Goal: Use online tool/utility: Utilize a website feature to perform a specific function

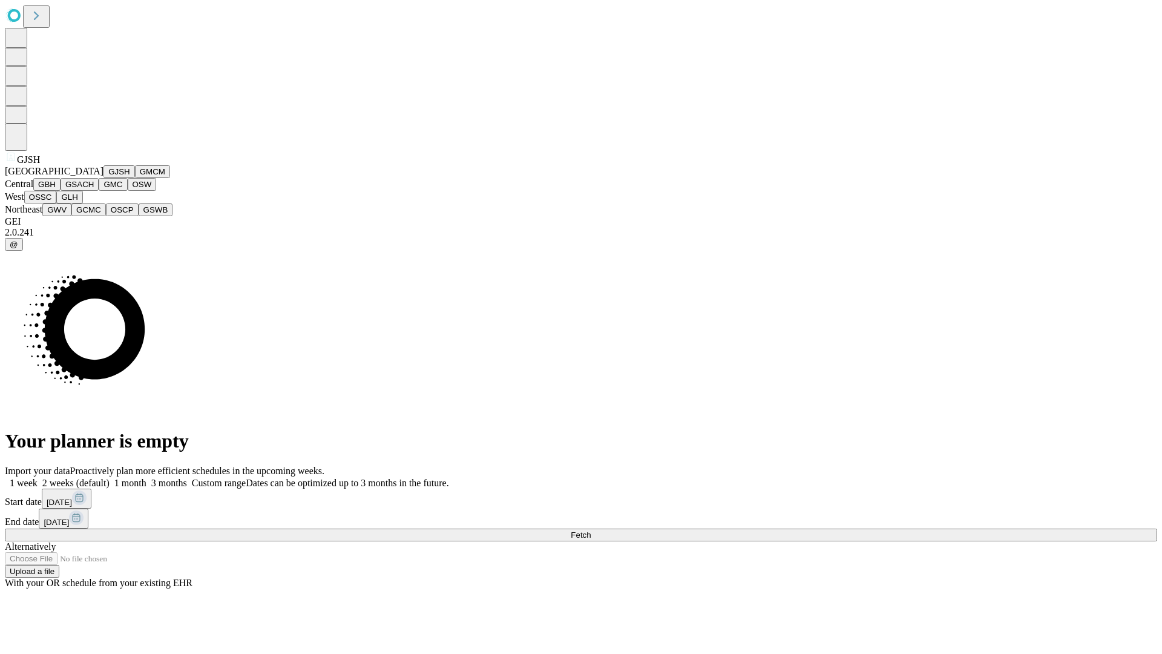
click at [104, 178] on button "GJSH" at bounding box center [119, 171] width 31 height 13
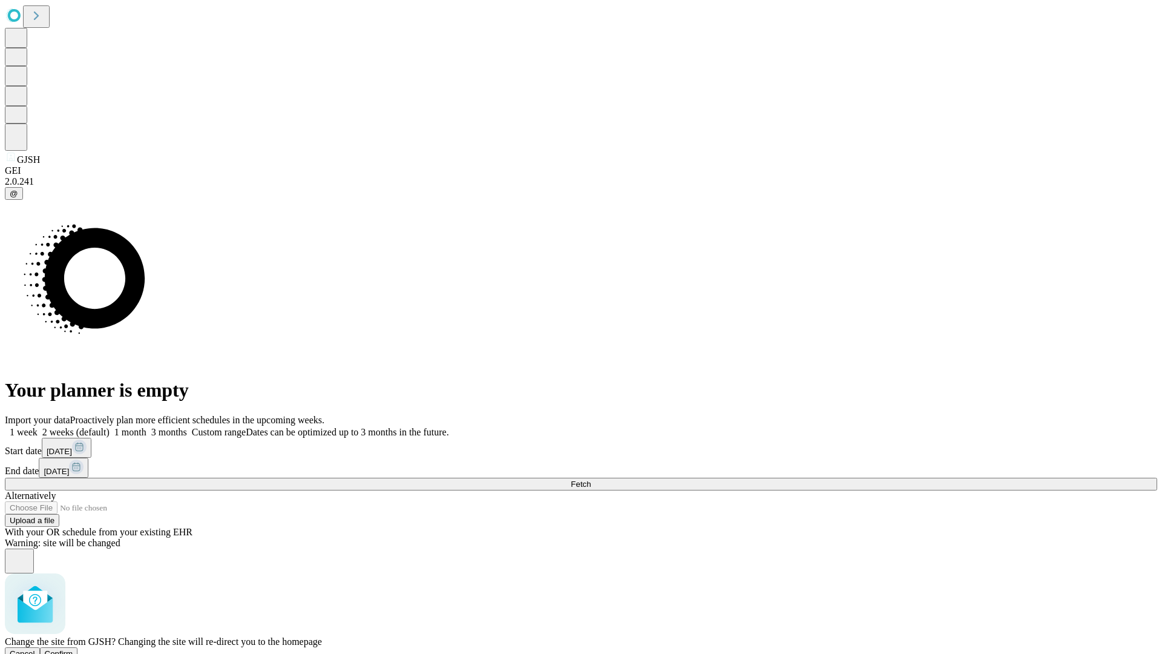
click at [73, 649] on span "Confirm" at bounding box center [59, 653] width 28 height 9
click at [38, 427] on label "1 week" at bounding box center [21, 432] width 33 height 10
click at [591, 479] on span "Fetch" at bounding box center [581, 483] width 20 height 9
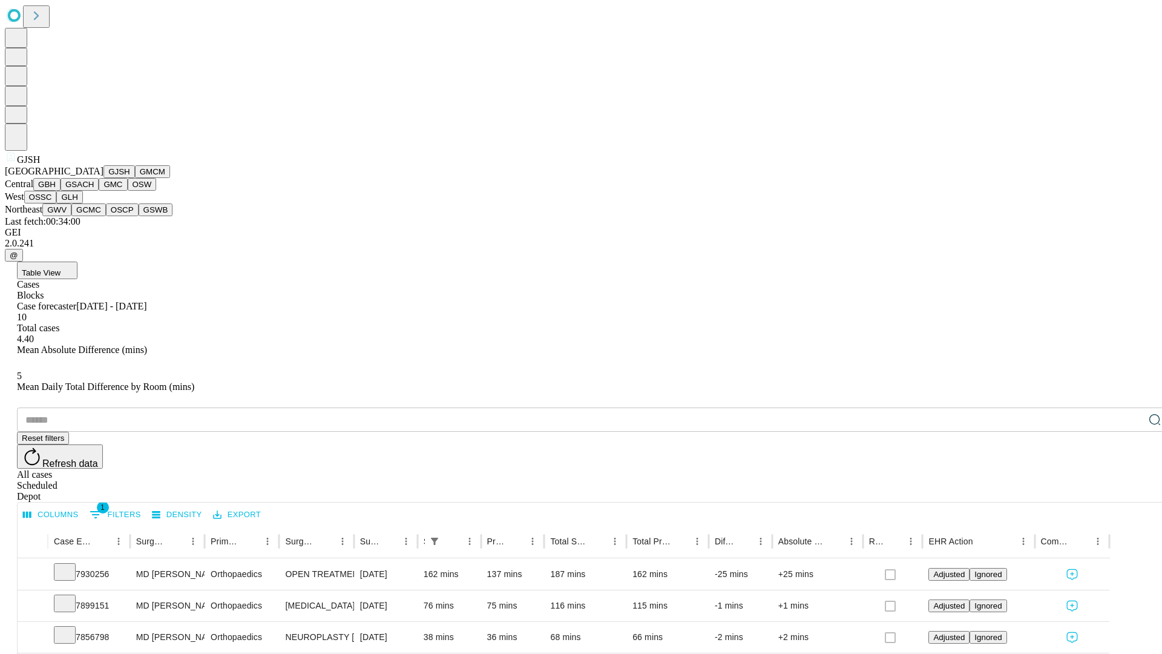
click at [135, 178] on button "GMCM" at bounding box center [152, 171] width 35 height 13
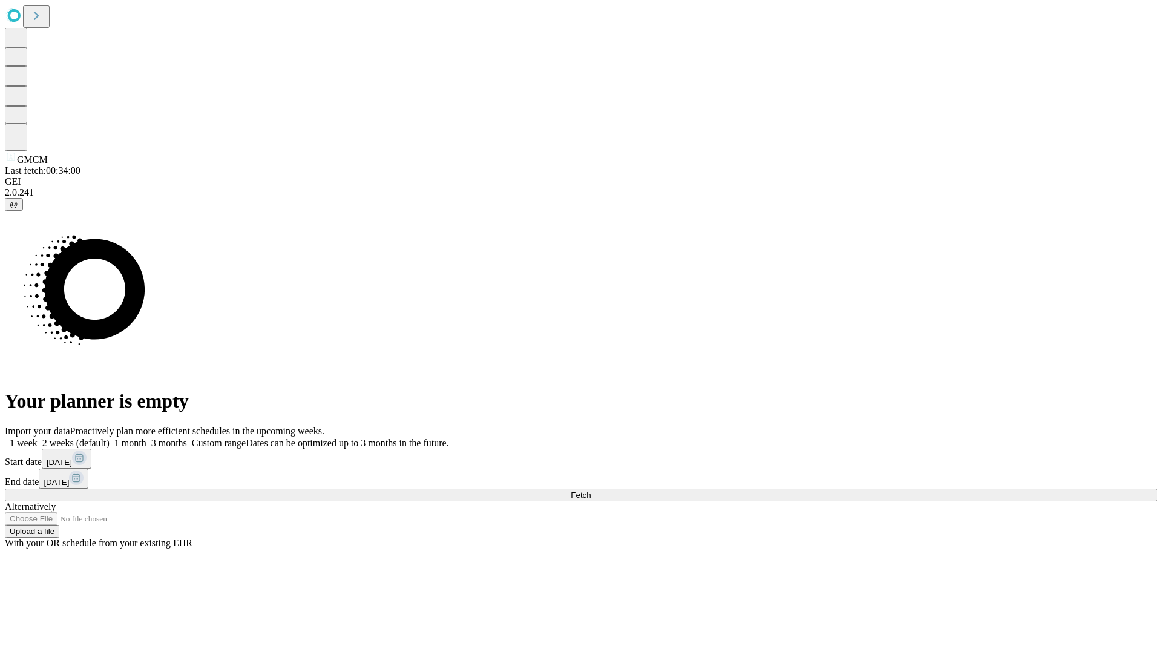
click at [38, 438] on label "1 week" at bounding box center [21, 443] width 33 height 10
click at [591, 490] on span "Fetch" at bounding box center [581, 494] width 20 height 9
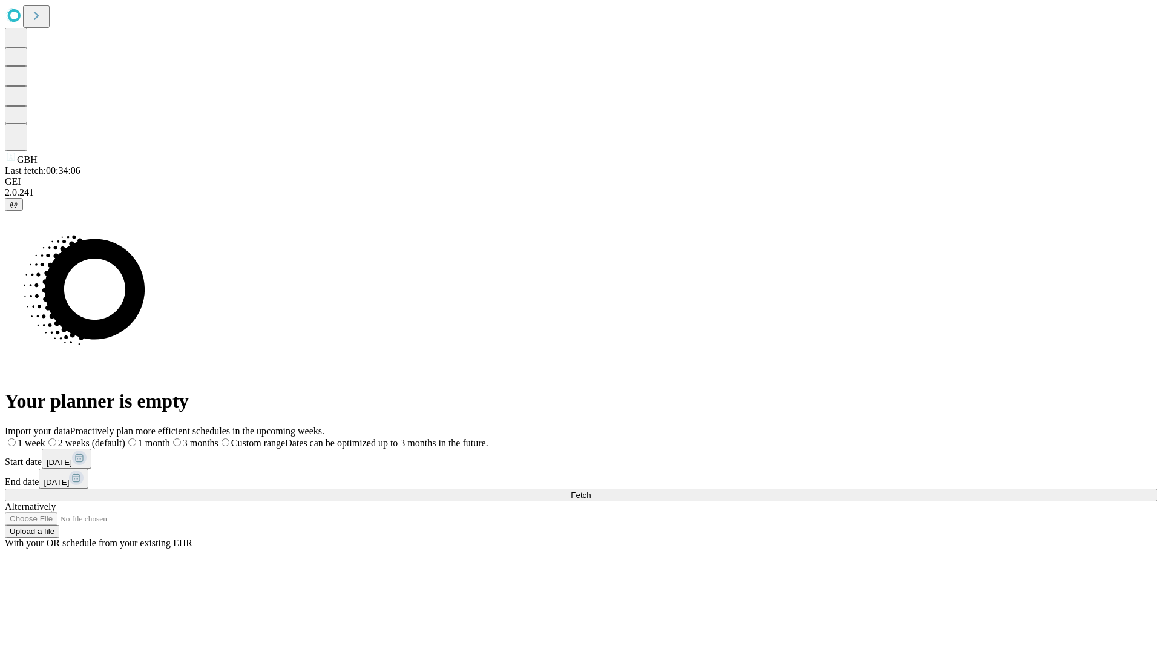
click at [591, 490] on span "Fetch" at bounding box center [581, 494] width 20 height 9
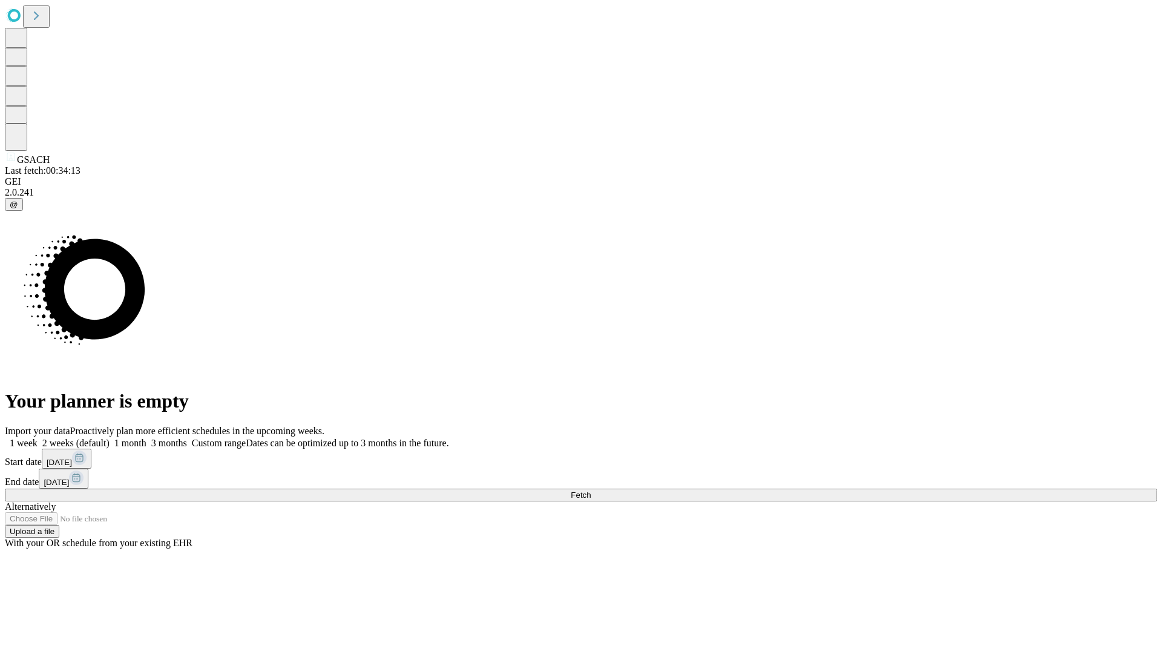
click at [38, 438] on label "1 week" at bounding box center [21, 443] width 33 height 10
click at [591, 490] on span "Fetch" at bounding box center [581, 494] width 20 height 9
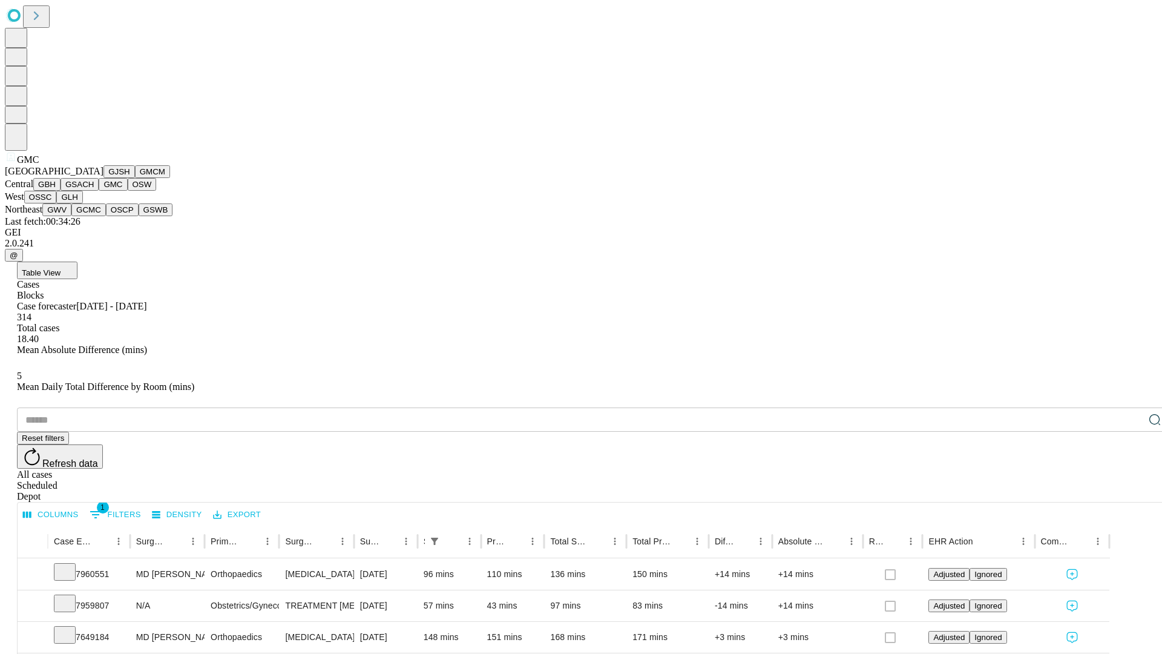
click at [128, 191] on button "OSW" at bounding box center [142, 184] width 29 height 13
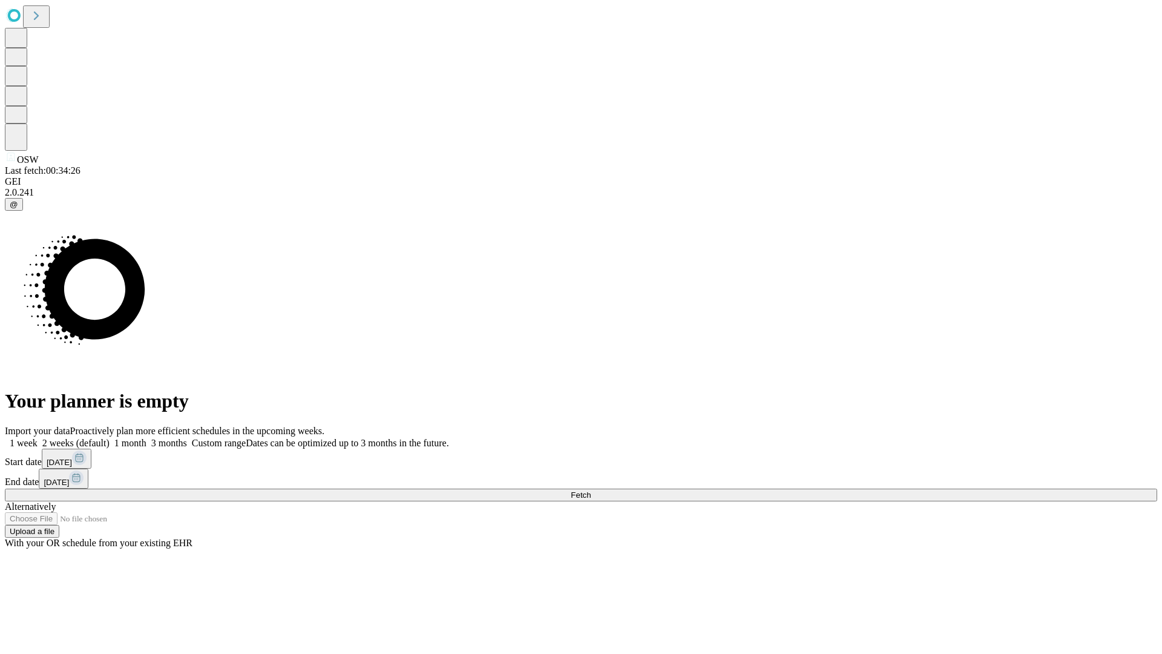
click at [38, 438] on label "1 week" at bounding box center [21, 443] width 33 height 10
click at [591, 490] on span "Fetch" at bounding box center [581, 494] width 20 height 9
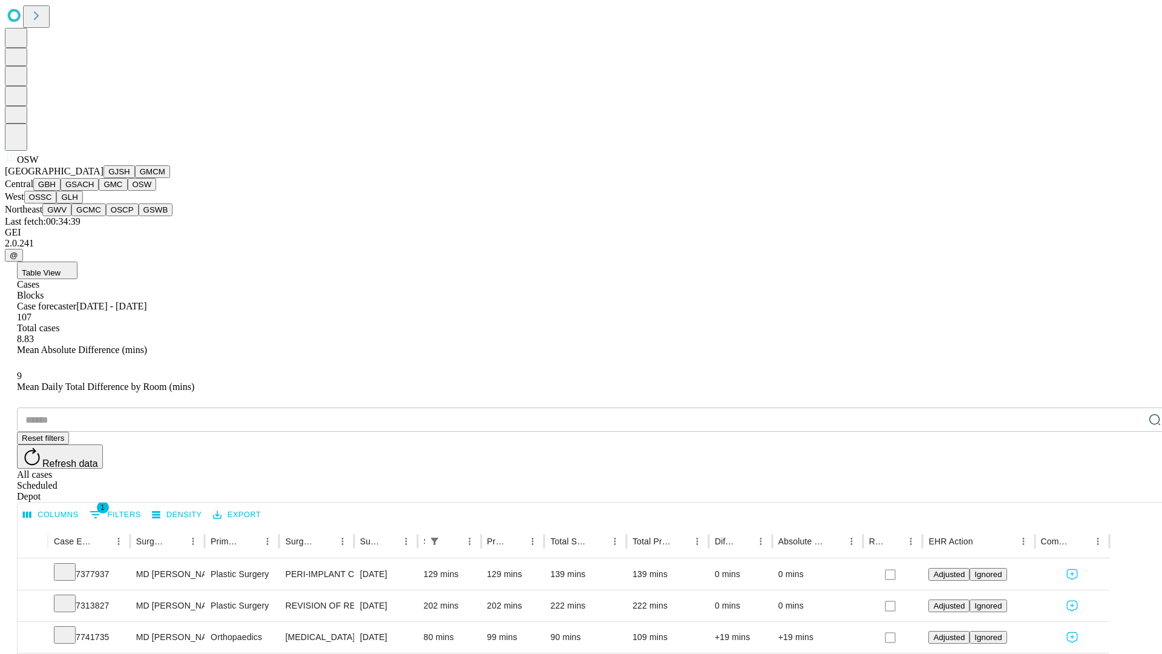
click at [57, 203] on button "OSSC" at bounding box center [40, 197] width 33 height 13
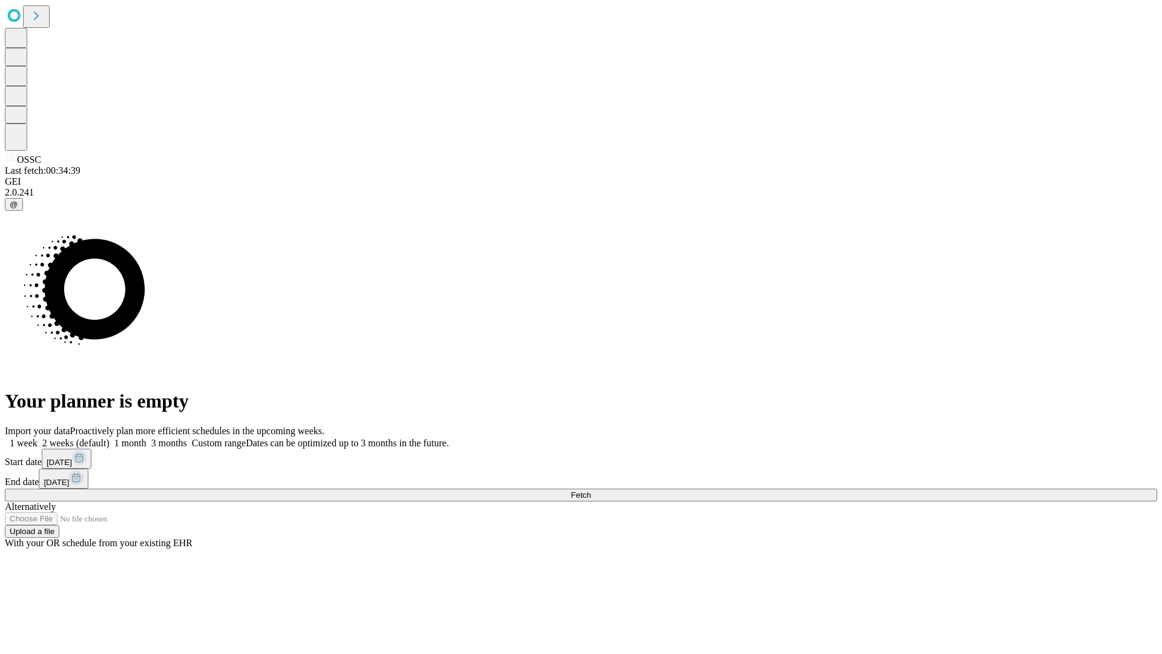
click at [38, 438] on label "1 week" at bounding box center [21, 443] width 33 height 10
click at [591, 490] on span "Fetch" at bounding box center [581, 494] width 20 height 9
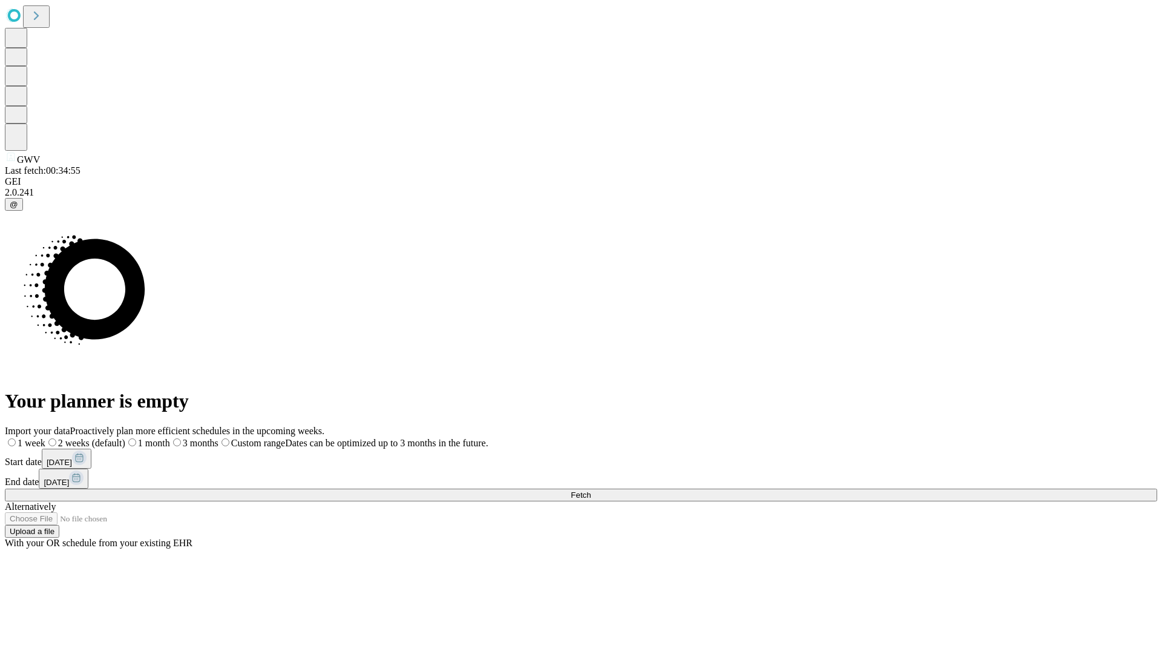
click at [591, 490] on span "Fetch" at bounding box center [581, 494] width 20 height 9
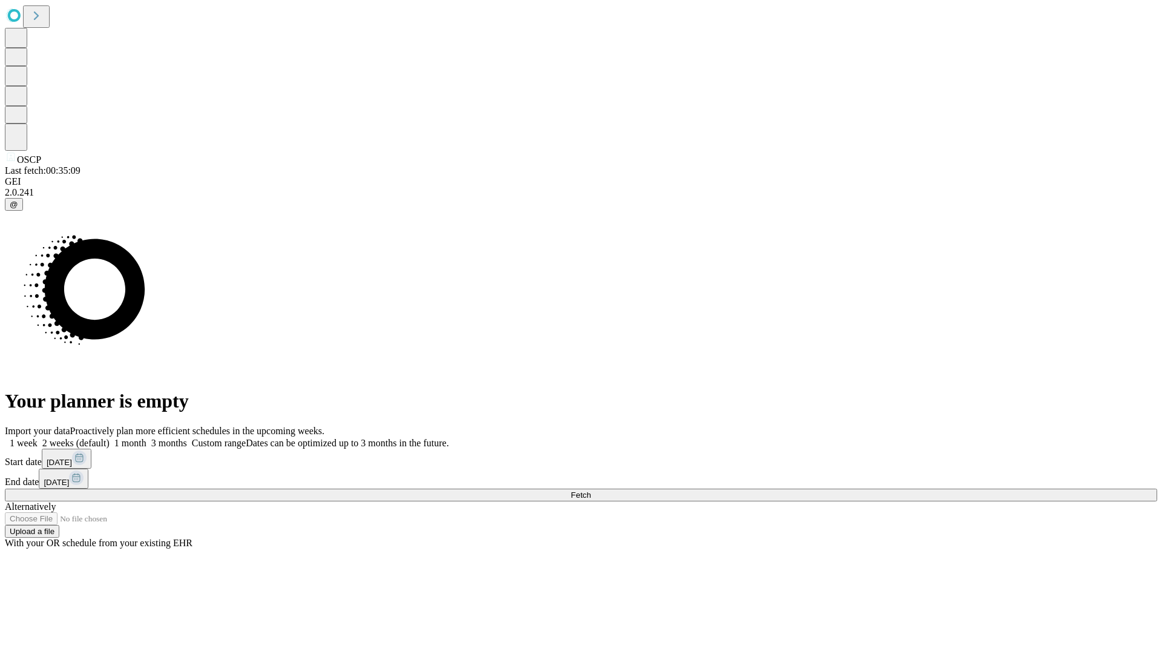
click at [38, 438] on label "1 week" at bounding box center [21, 443] width 33 height 10
click at [591, 490] on span "Fetch" at bounding box center [581, 494] width 20 height 9
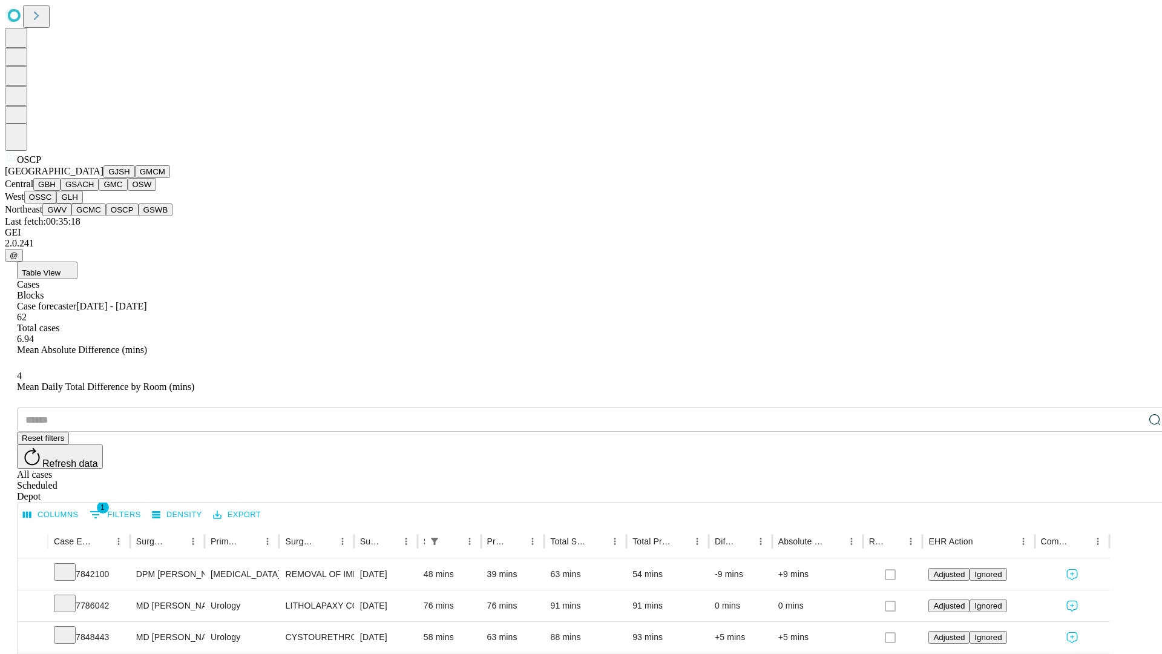
click at [139, 216] on button "GSWB" at bounding box center [156, 209] width 35 height 13
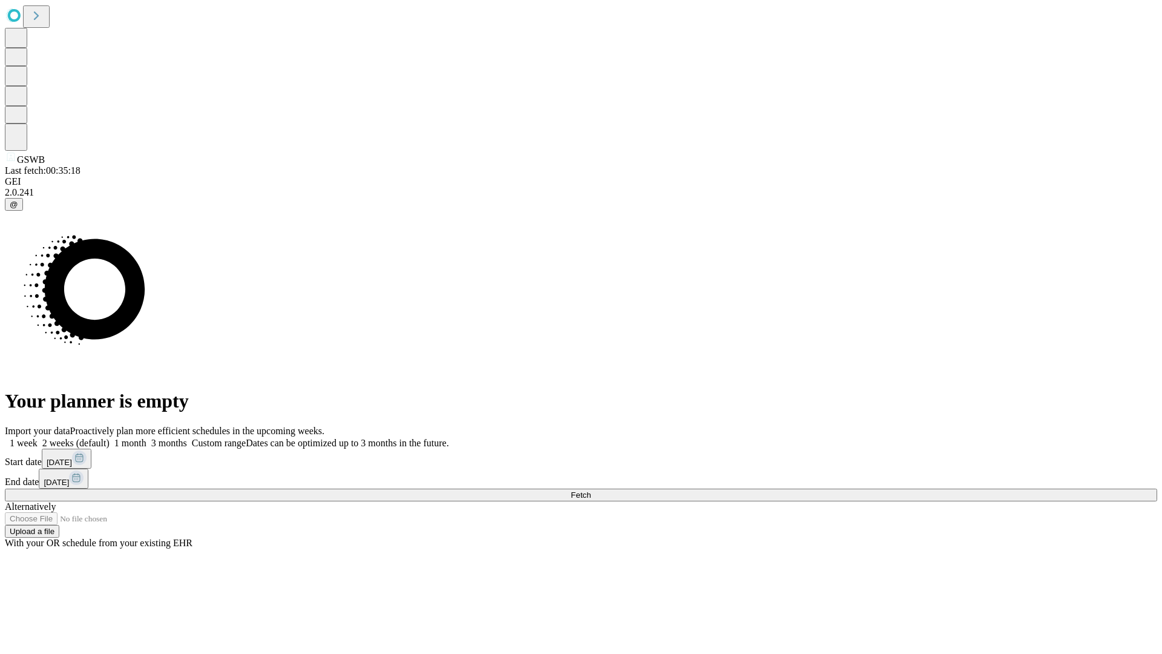
click at [38, 438] on label "1 week" at bounding box center [21, 443] width 33 height 10
click at [591, 490] on span "Fetch" at bounding box center [581, 494] width 20 height 9
